Goal: Task Accomplishment & Management: Manage account settings

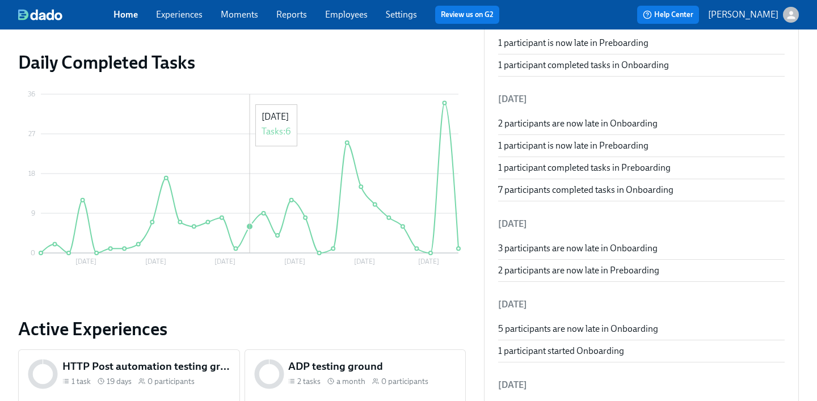
scroll to position [141, 0]
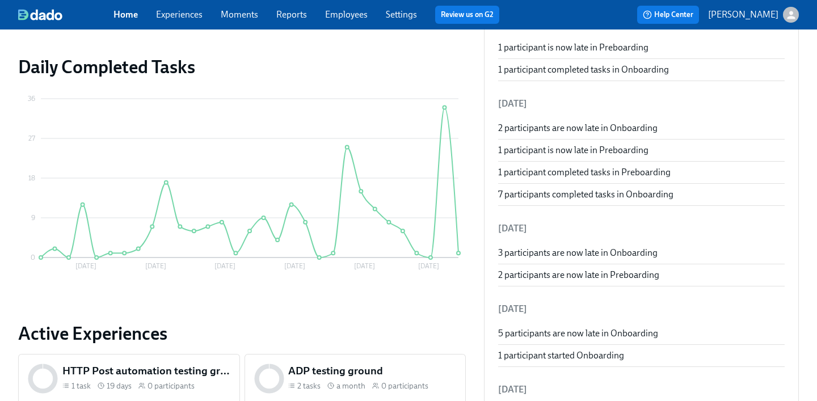
click at [185, 11] on link "Experiences" at bounding box center [179, 14] width 47 height 11
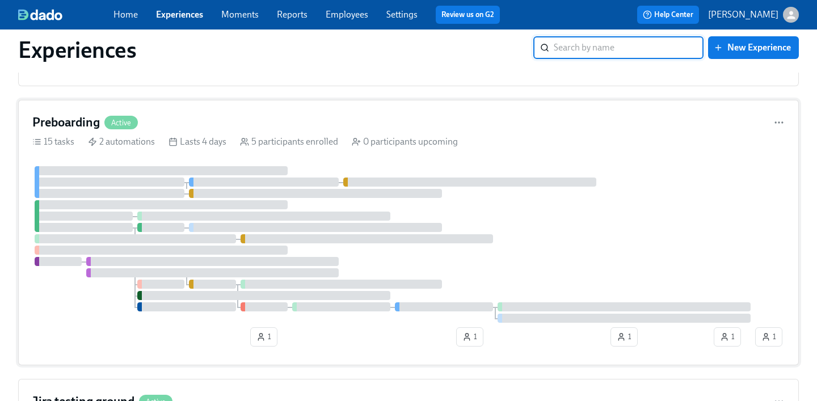
scroll to position [317, 0]
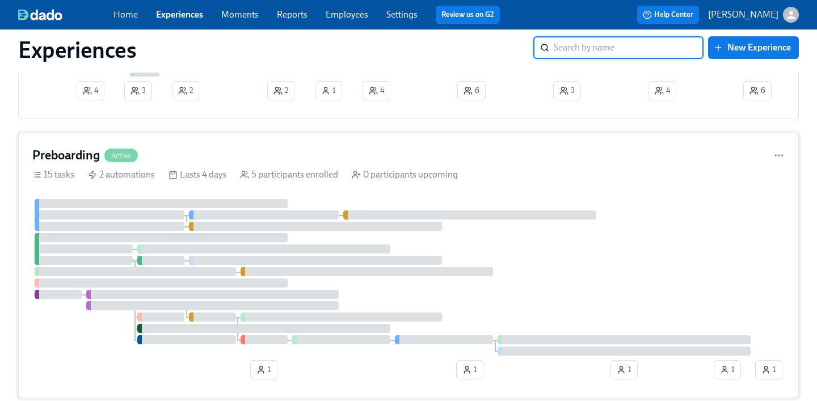
click at [169, 192] on div "Preboarding Active 15 tasks 2 automations Lasts 4 days 5 participants enrolled …" at bounding box center [408, 266] width 781 height 266
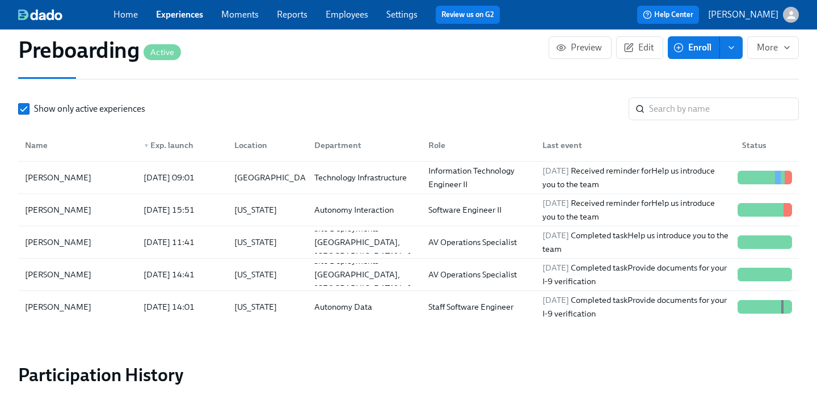
scroll to position [1219, 3]
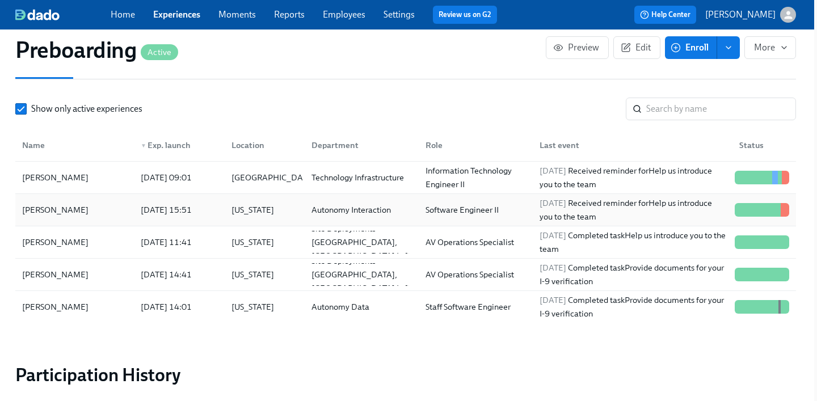
click at [250, 209] on div "[US_STATE]" at bounding box center [253, 210] width 52 height 14
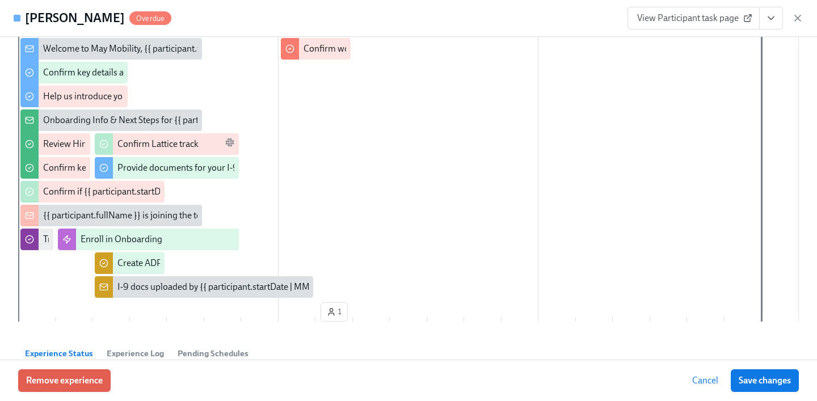
scroll to position [128, 0]
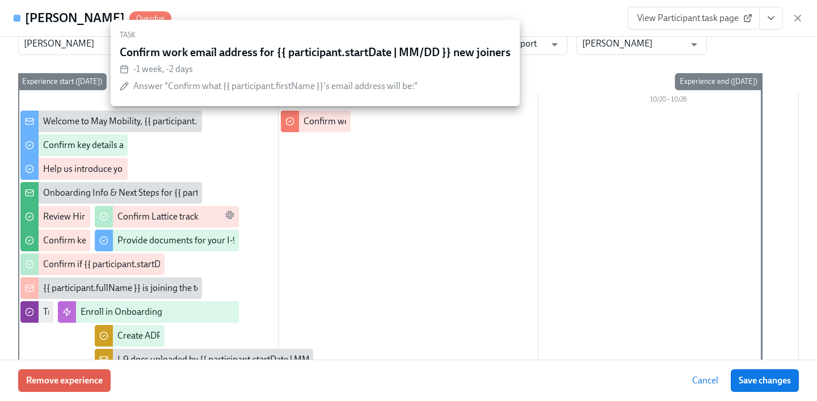
click at [328, 123] on div "Confirm work email address for {{ participant.startDate | MM/DD }} new joiners" at bounding box center [456, 121] width 305 height 12
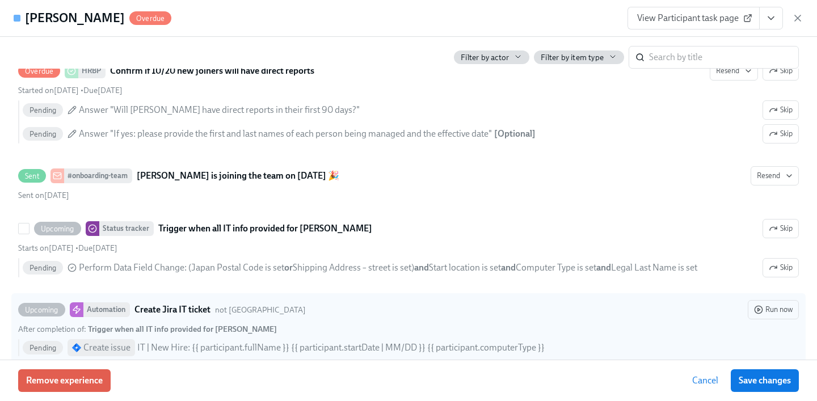
scroll to position [1680, 0]
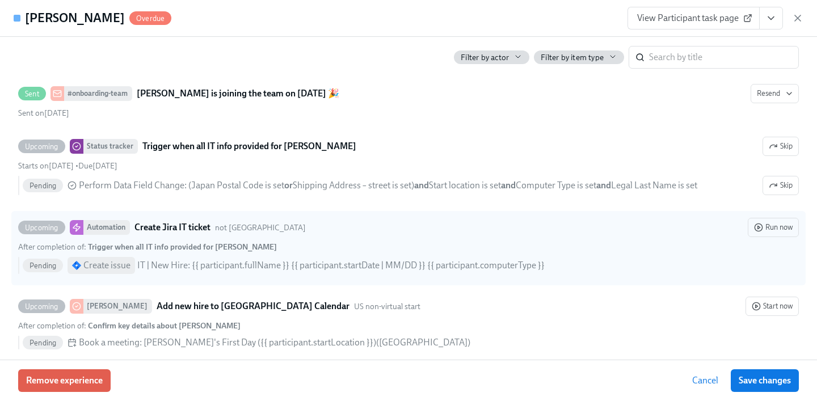
click at [406, 242] on div "After completion of : Trigger when all IT info provided for [PERSON_NAME]" at bounding box center [408, 247] width 781 height 11
click at [29, 233] on input "Upcoming Automation Create Jira IT ticket not [GEOGRAPHIC_DATA] Run now After c…" at bounding box center [24, 227] width 10 height 10
checkbox input "true"
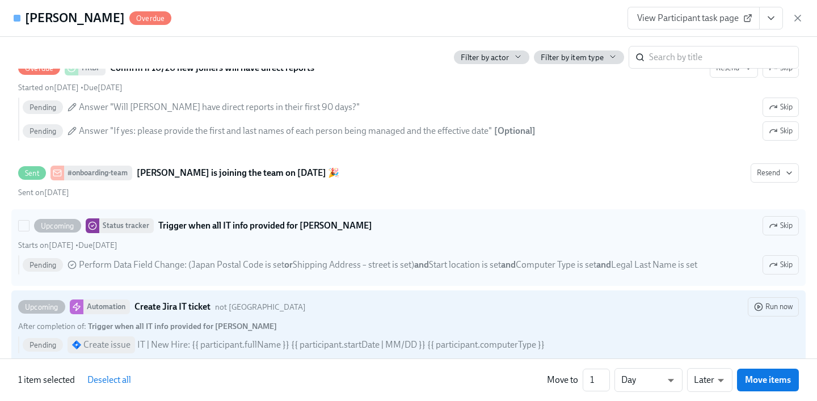
scroll to position [1583, 0]
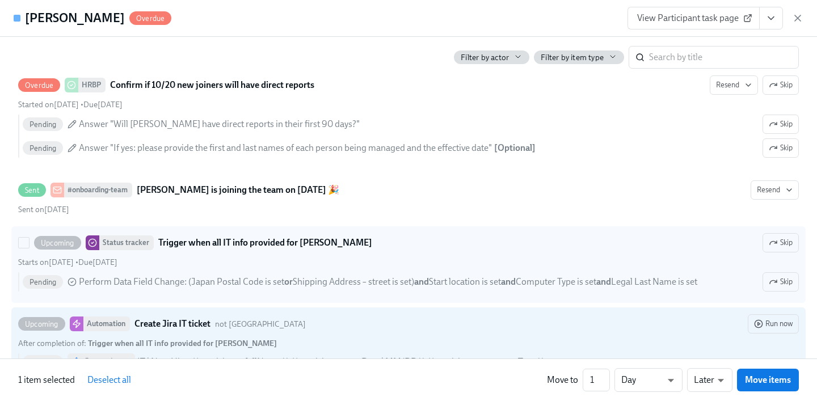
click at [404, 232] on label "Upcoming Status tracker Trigger when all IT info provided for [PERSON_NAME] Ski…" at bounding box center [408, 264] width 794 height 77
click at [29, 238] on input "Upcoming Status tracker Trigger when all IT info provided for [PERSON_NAME] Ski…" at bounding box center [24, 243] width 10 height 10
checkbox input "true"
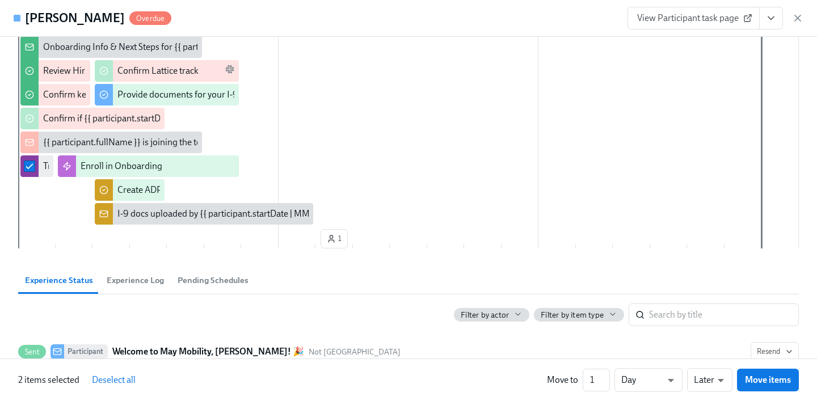
scroll to position [0, 0]
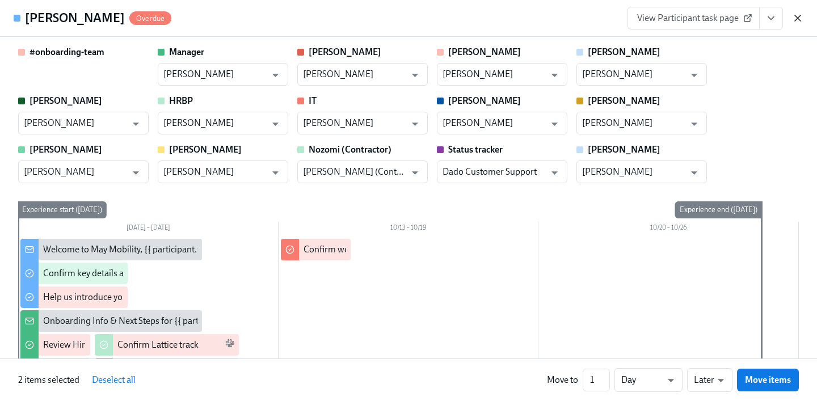
click at [794, 23] on icon "button" at bounding box center [797, 17] width 11 height 11
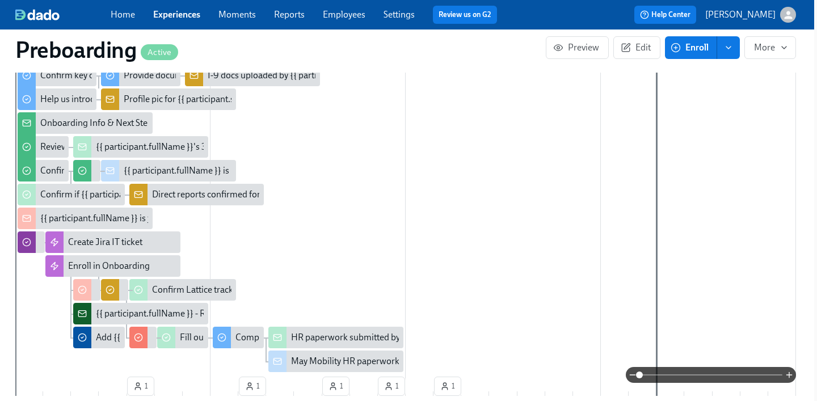
scroll to position [407, 3]
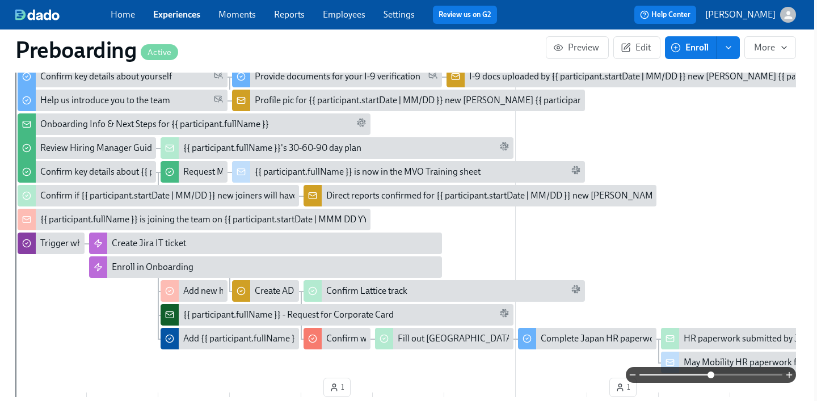
drag, startPoint x: 650, startPoint y: 374, endPoint x: 735, endPoint y: 381, distance: 85.3
click at [714, 378] on span at bounding box center [710, 375] width 7 height 7
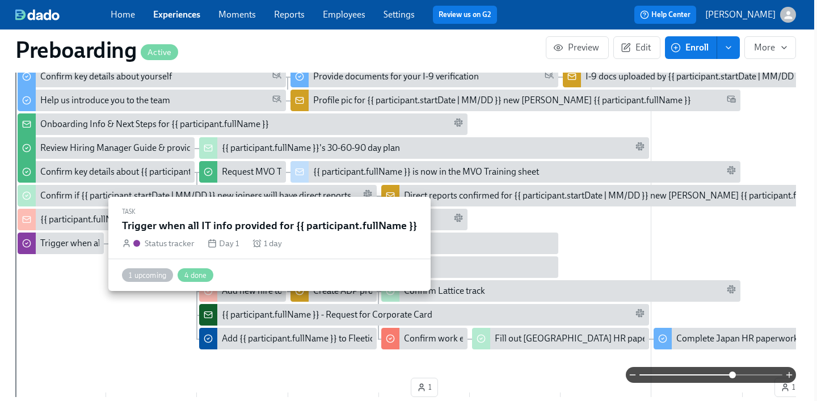
click at [74, 246] on div "Trigger when all IT info provided for {{ participant.fullName }}" at bounding box center [159, 243] width 238 height 12
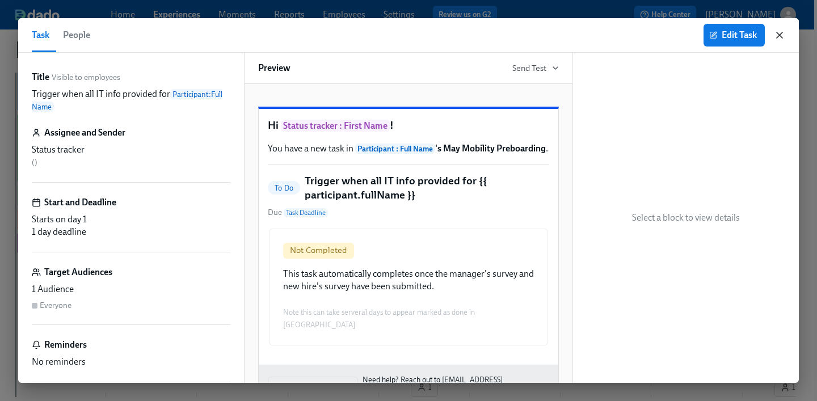
click at [782, 36] on icon "button" at bounding box center [779, 35] width 11 height 11
